Goal: Task Accomplishment & Management: Manage account settings

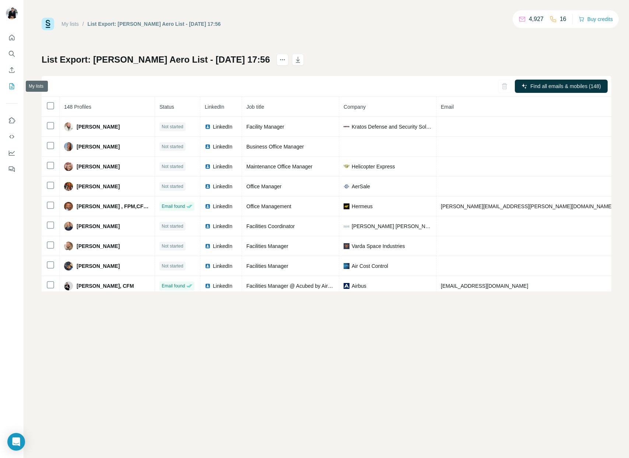
click at [10, 88] on icon "My lists" at bounding box center [12, 86] width 5 height 6
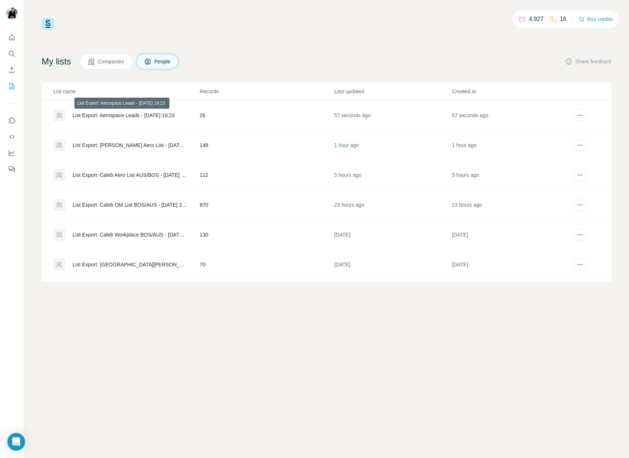
click at [113, 114] on div "List Export: Aerospace Leads - [DATE] 19:23" at bounding box center [124, 115] width 102 height 7
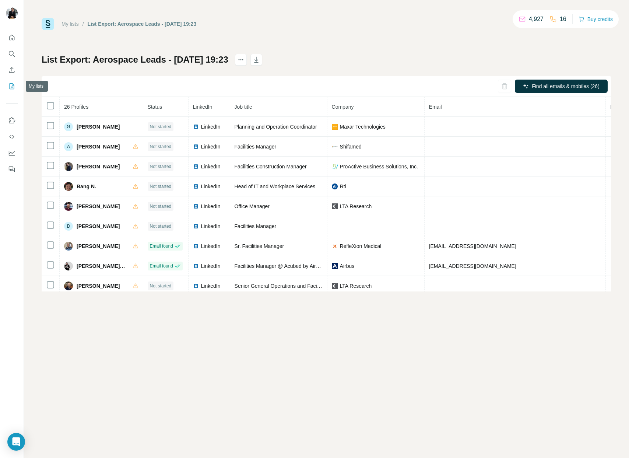
click at [11, 86] on icon "My lists" at bounding box center [11, 86] width 7 height 7
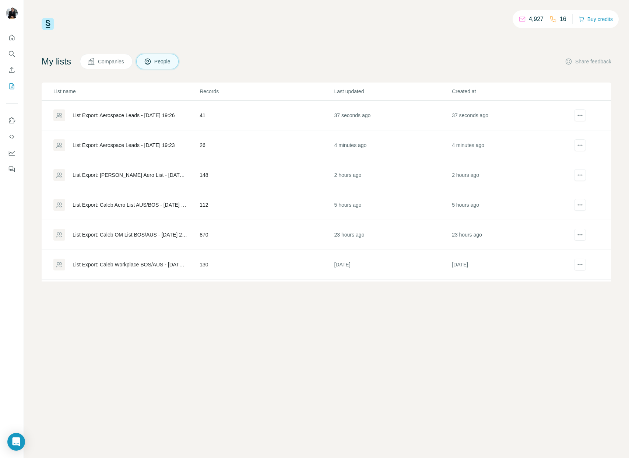
click at [119, 115] on div "List Export: Aerospace Leads - [DATE] 19:26" at bounding box center [124, 115] width 102 height 7
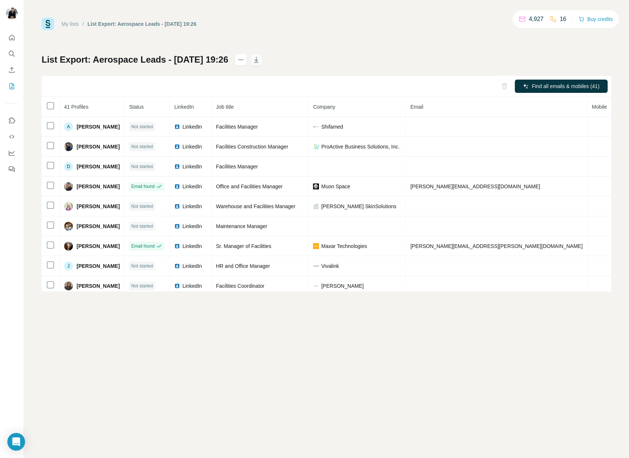
click at [258, 62] on icon "button" at bounding box center [256, 60] width 4 height 6
click at [12, 84] on icon "My lists" at bounding box center [13, 85] width 4 height 5
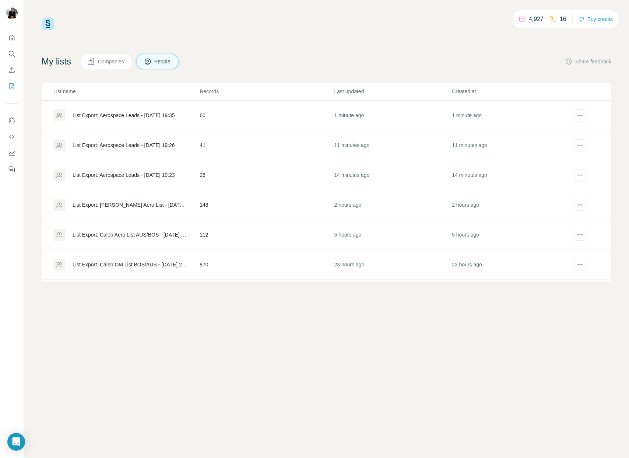
click at [105, 105] on td "List Export: Aerospace Leads - [DATE] 19:35" at bounding box center [121, 116] width 158 height 30
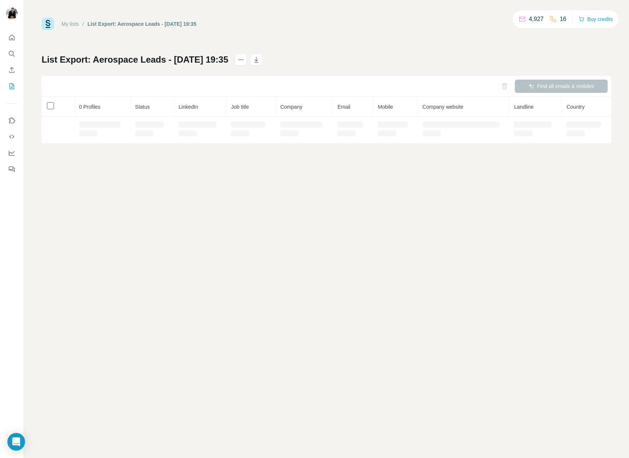
click at [111, 115] on th "0 Profiles" at bounding box center [103, 107] width 56 height 20
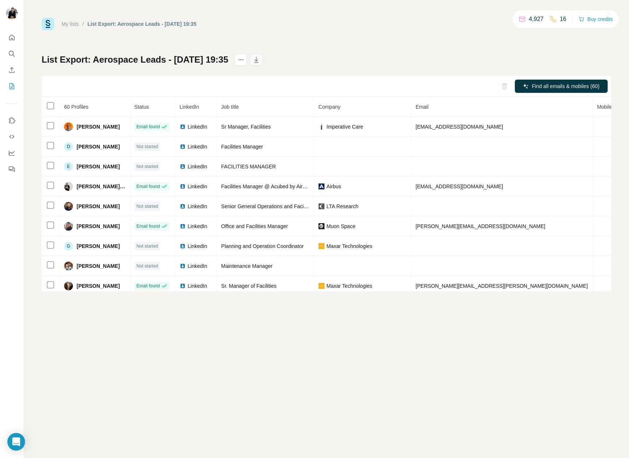
click at [260, 61] on icon "button" at bounding box center [256, 59] width 7 height 7
click at [11, 85] on icon "My lists" at bounding box center [11, 86] width 7 height 7
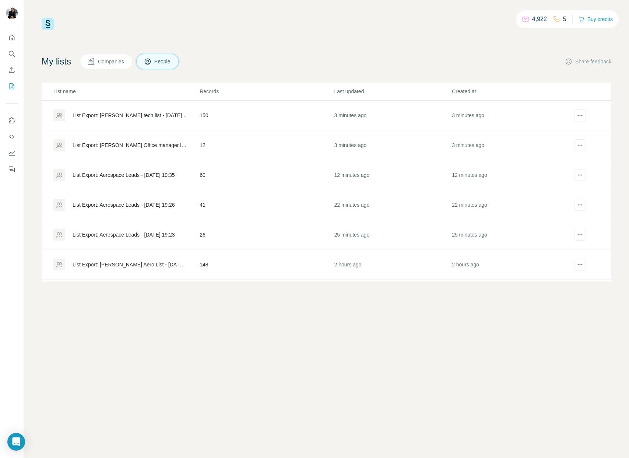
click at [162, 148] on div "List Export: [PERSON_NAME] Office manager list - [DATE] 19:44" at bounding box center [130, 144] width 115 height 7
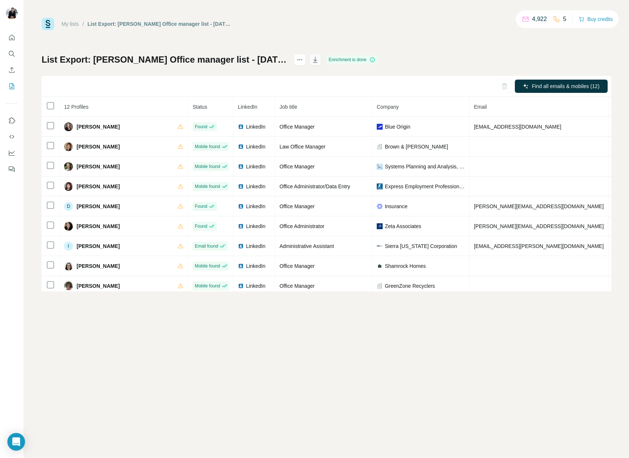
click at [319, 57] on icon "button" at bounding box center [315, 59] width 7 height 7
click at [10, 88] on icon "My lists" at bounding box center [11, 86] width 7 height 7
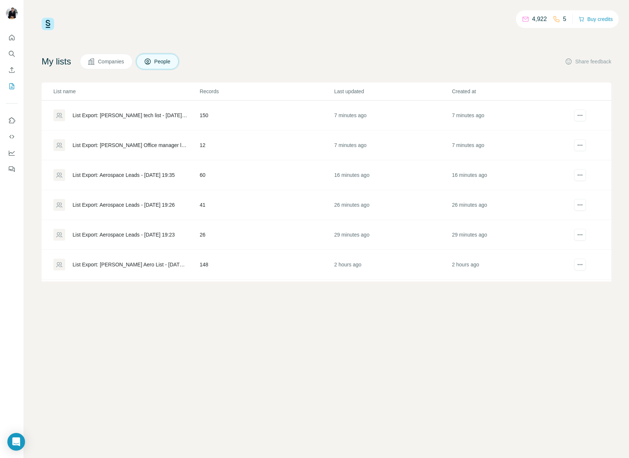
click at [115, 115] on div "List Export: [PERSON_NAME] tech list - [DATE] 19:45" at bounding box center [130, 115] width 115 height 7
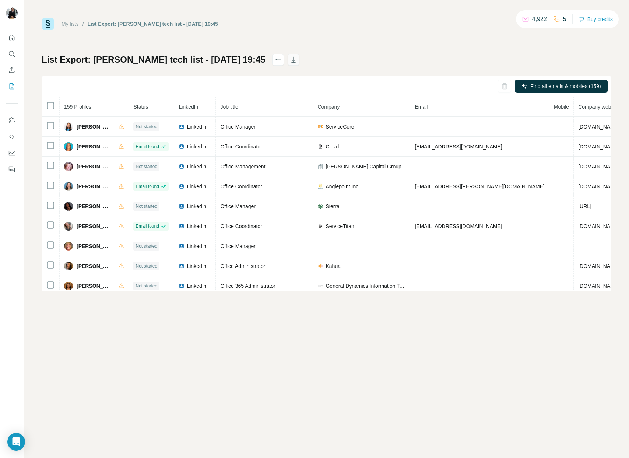
click at [290, 59] on icon "button" at bounding box center [293, 59] width 7 height 7
